Goal: Communication & Community: Participate in discussion

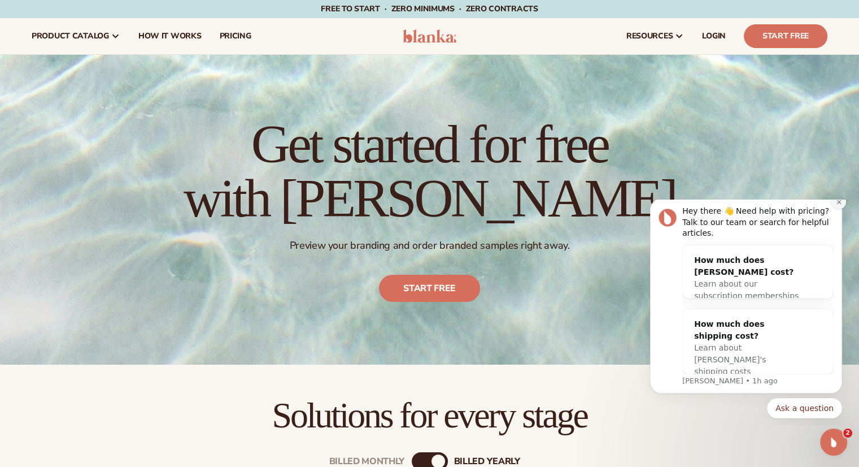
click at [843, 209] on button "Dismiss notification" at bounding box center [839, 201] width 15 height 15
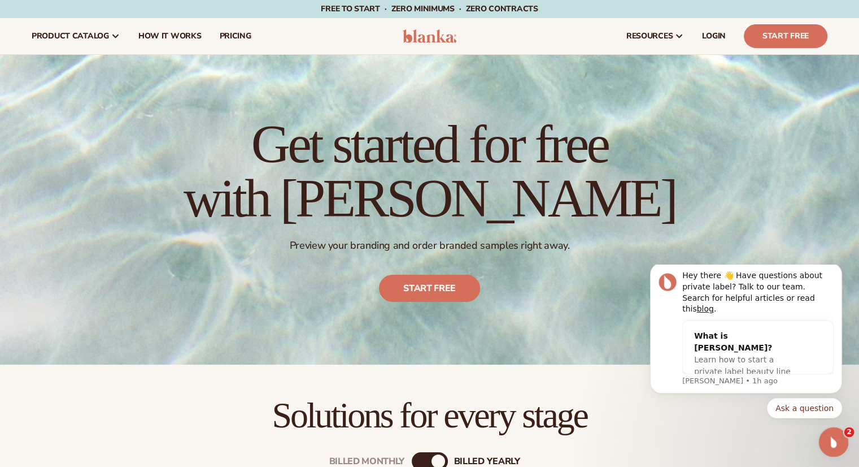
click at [835, 445] on icon "Open Intercom Messenger" at bounding box center [832, 440] width 19 height 19
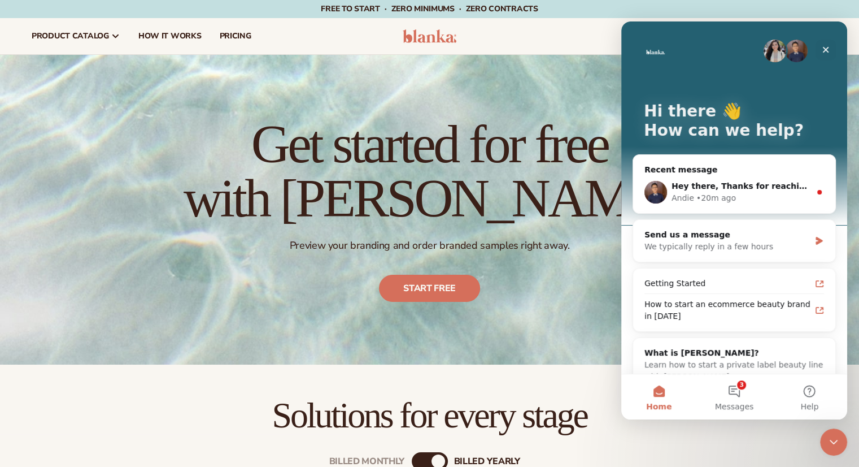
scroll to position [23, 0]
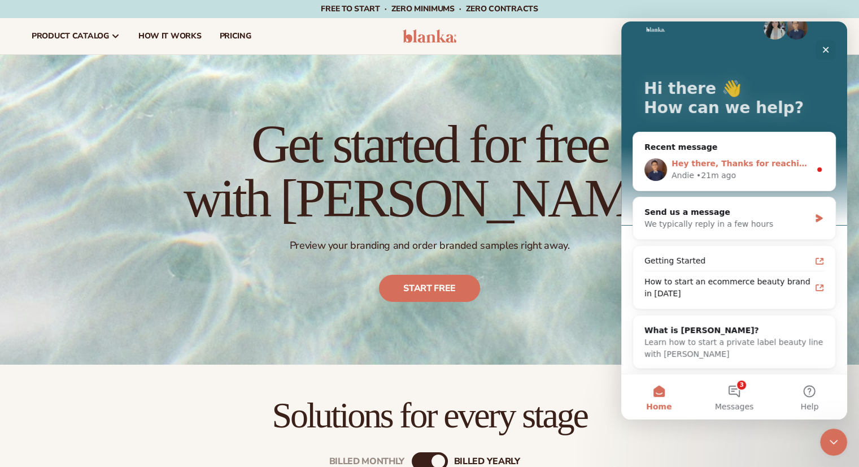
click at [748, 173] on div "Andie • 21m ago" at bounding box center [741, 176] width 139 height 12
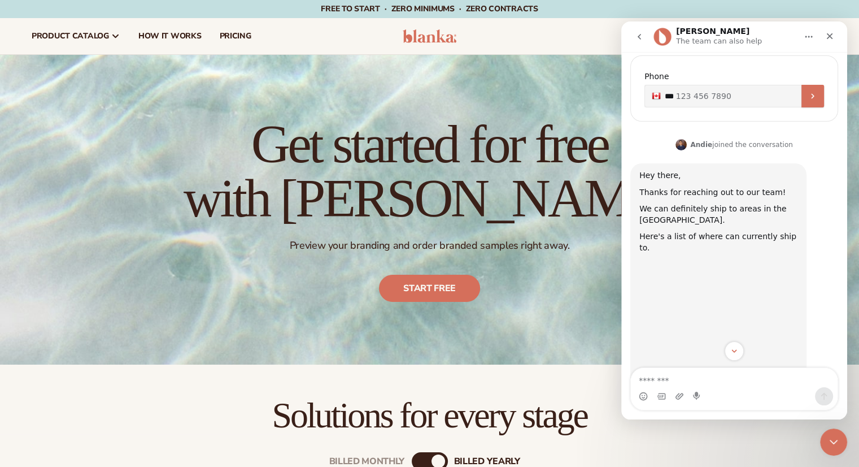
scroll to position [368, 0]
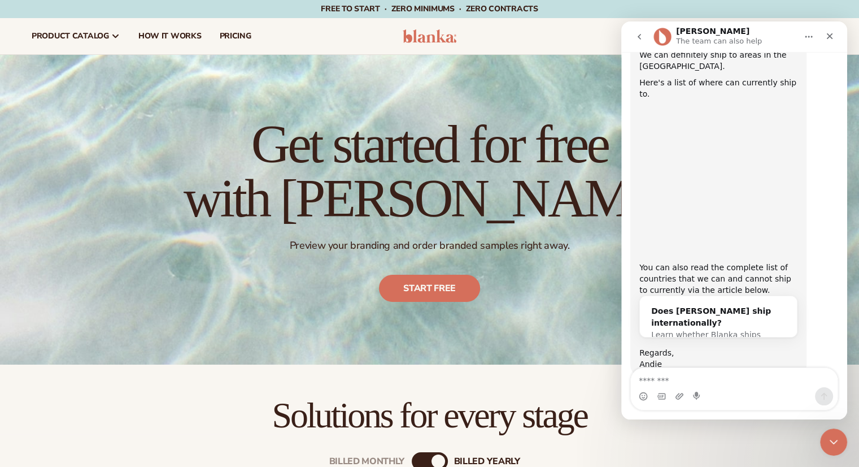
click at [730, 374] on textarea "Message…" at bounding box center [734, 377] width 207 height 19
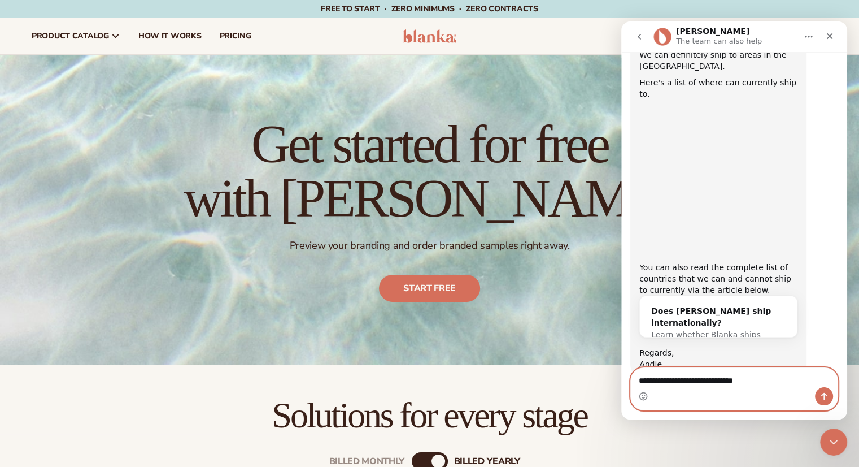
paste textarea "**********"
type textarea "**********"
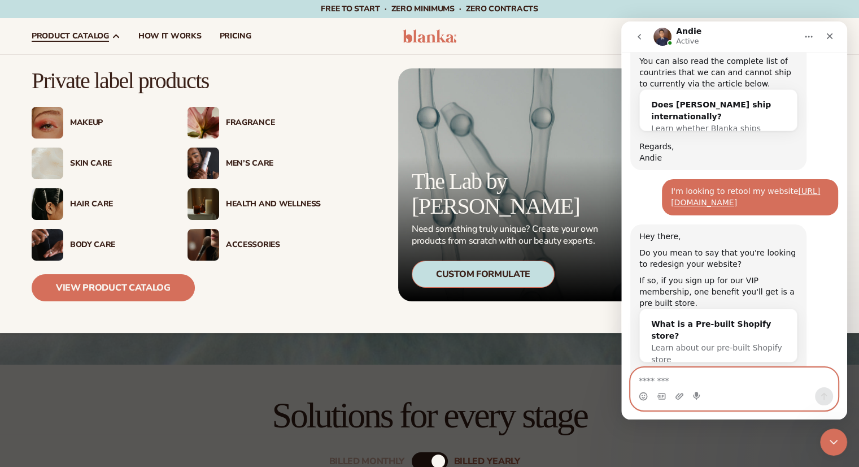
scroll to position [588, 0]
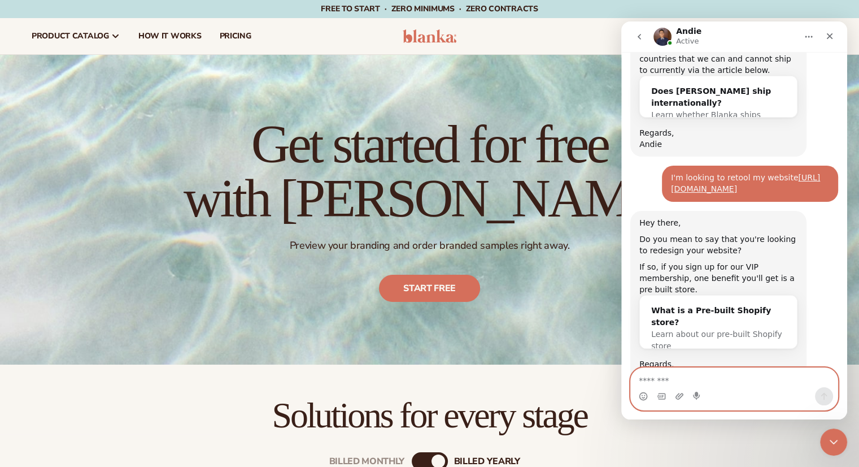
click at [710, 372] on textarea "Message…" at bounding box center [734, 377] width 207 height 19
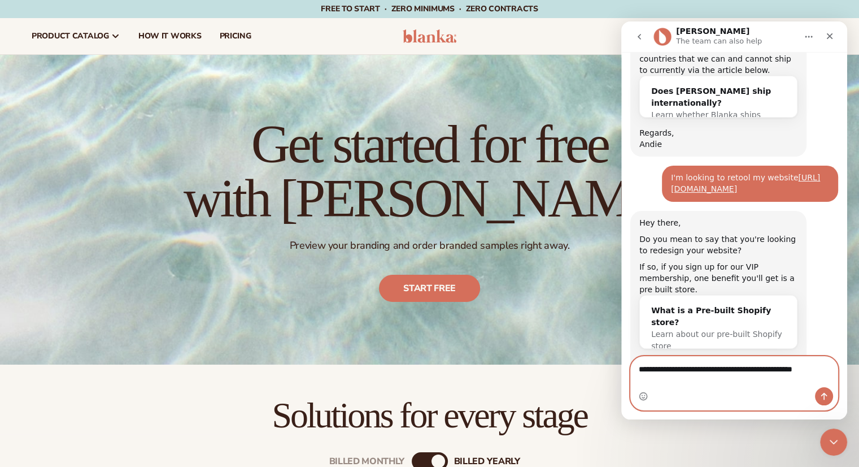
type textarea "**********"
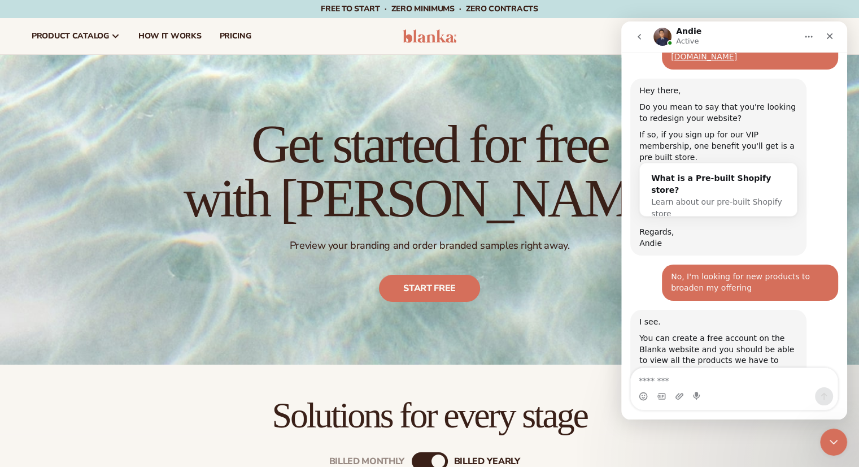
scroll to position [722, 0]
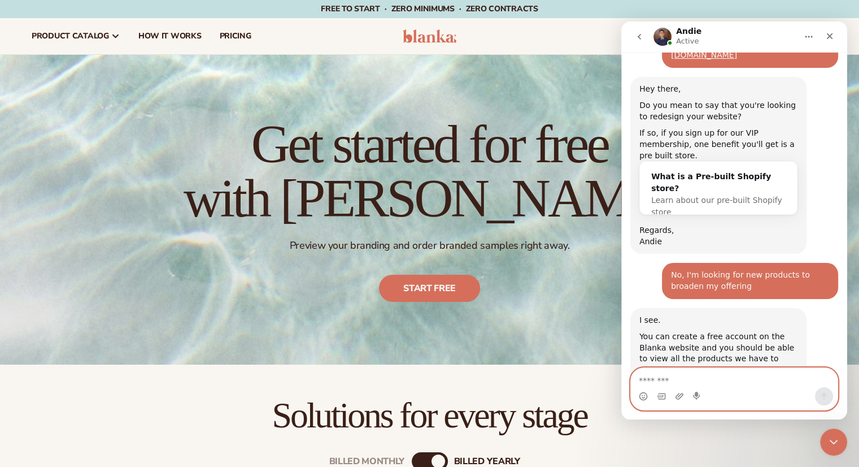
click at [788, 384] on textarea "Message…" at bounding box center [734, 377] width 207 height 19
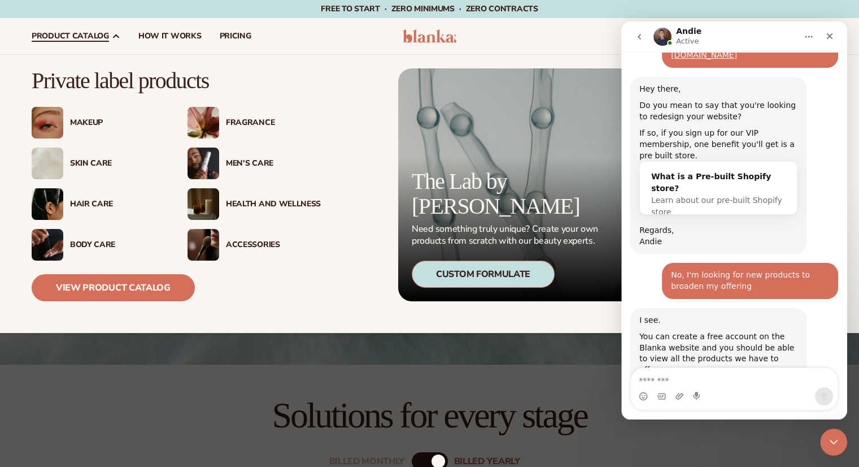
click at [250, 124] on div "Fragrance" at bounding box center [273, 123] width 95 height 10
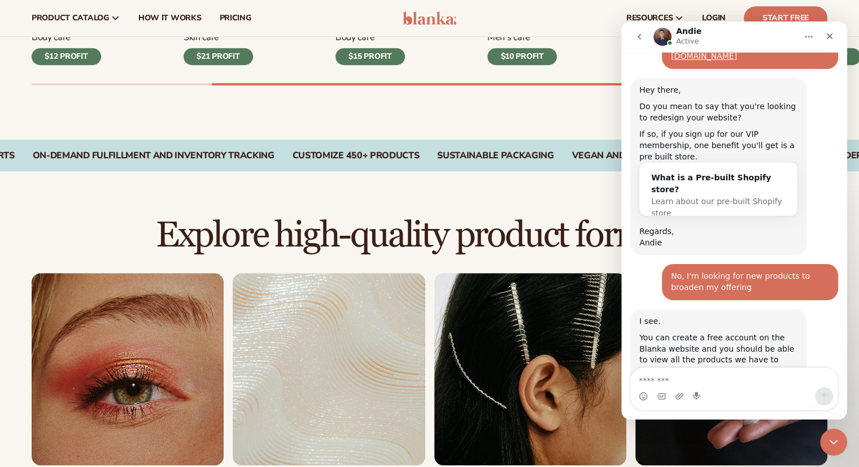
scroll to position [295, 0]
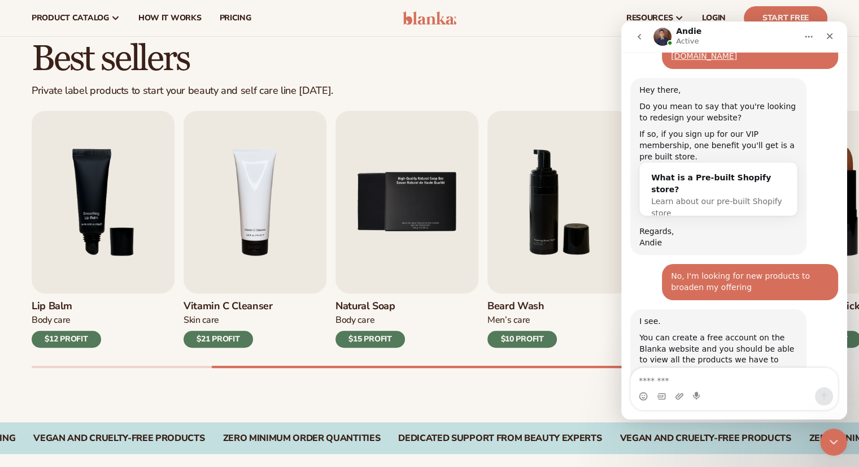
click at [499, 380] on div "Best sellers Private label products to start your beauty and self care line tod…" at bounding box center [429, 215] width 859 height 414
click at [829, 39] on icon "Close" at bounding box center [830, 36] width 9 height 9
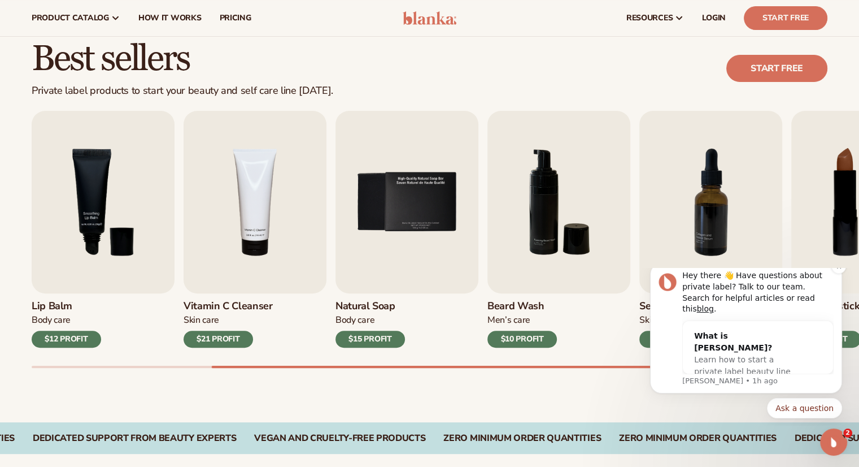
scroll to position [722, 0]
click at [840, 268] on icon "Dismiss notification" at bounding box center [839, 266] width 4 height 4
